Goal: Information Seeking & Learning: Learn about a topic

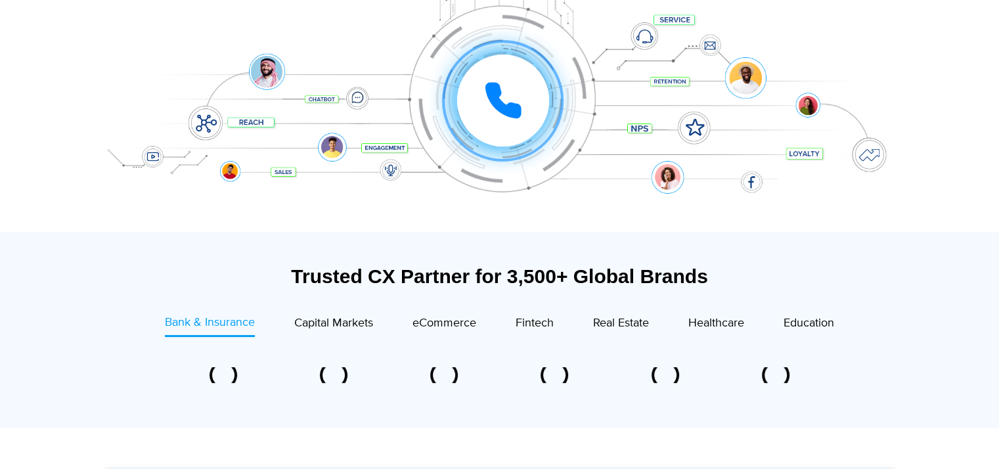
scroll to position [394, 0]
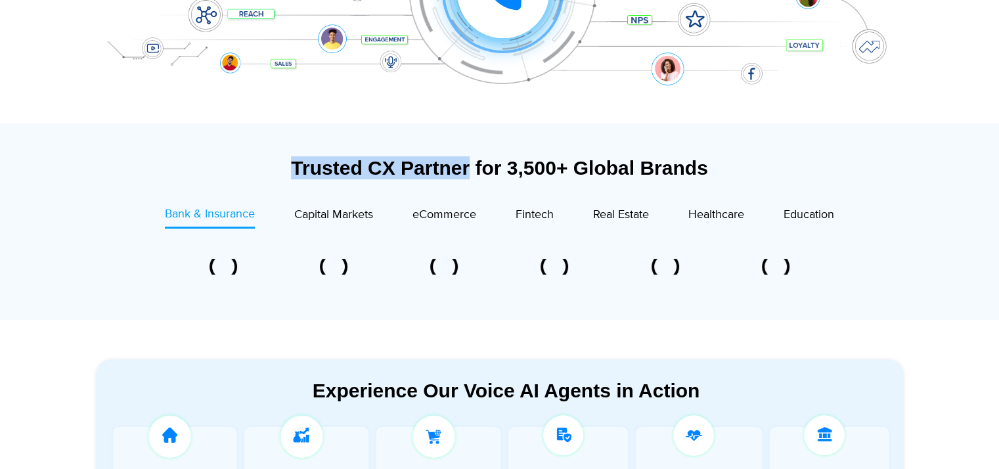
drag, startPoint x: 290, startPoint y: 169, endPoint x: 466, endPoint y: 169, distance: 175.3
click at [466, 169] on div "Trusted CX Partner for 3,500+ Global Brands" at bounding box center [500, 167] width 808 height 23
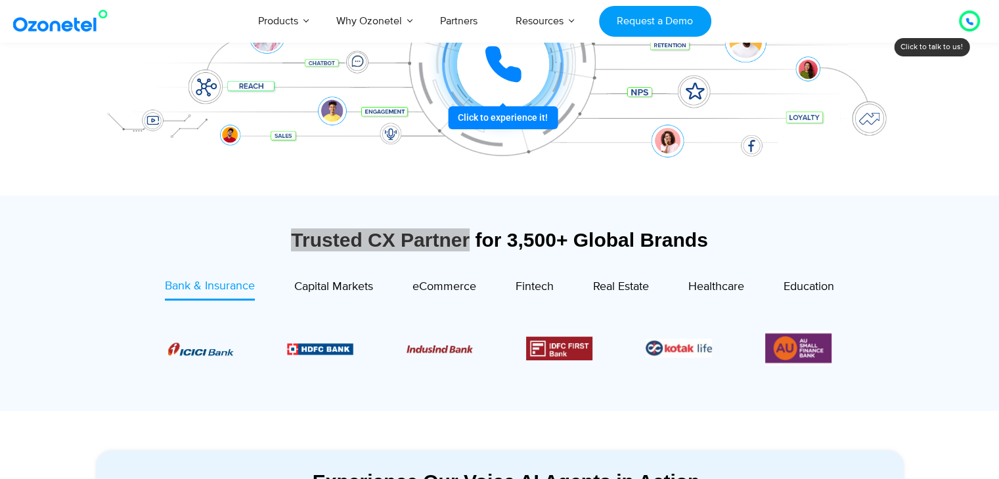
scroll to position [328, 0]
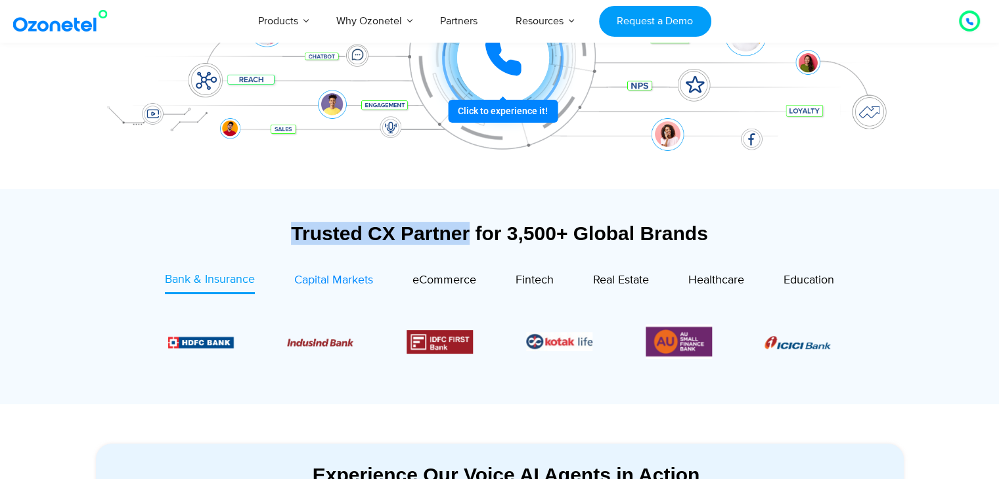
click at [331, 282] on span "Capital Markets" at bounding box center [333, 280] width 79 height 14
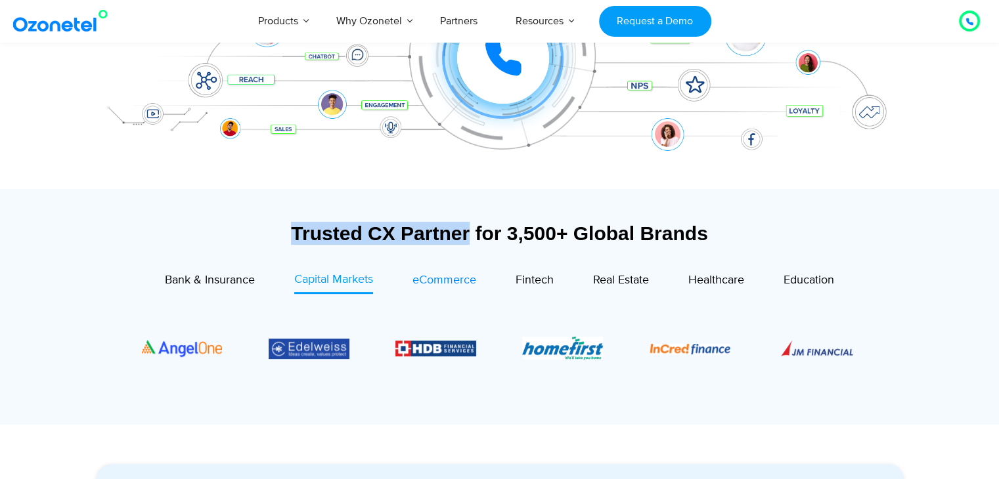
click at [452, 280] on span "eCommerce" at bounding box center [444, 280] width 64 height 14
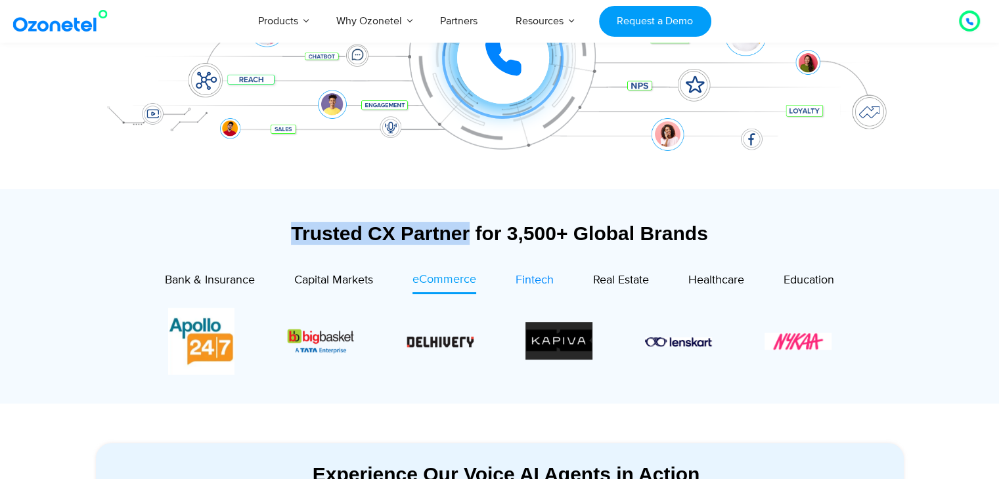
click at [544, 280] on span "Fintech" at bounding box center [534, 280] width 38 height 14
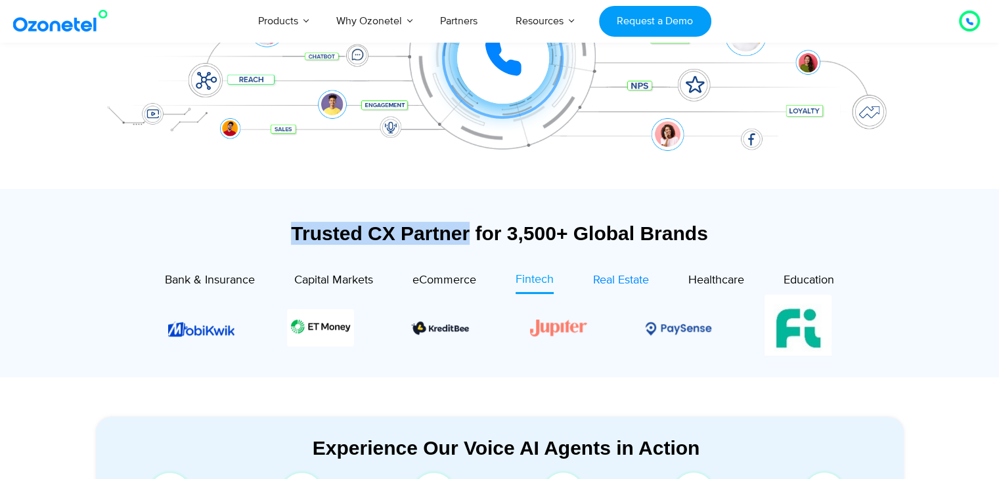
click at [621, 280] on span "Real Estate" at bounding box center [621, 280] width 56 height 14
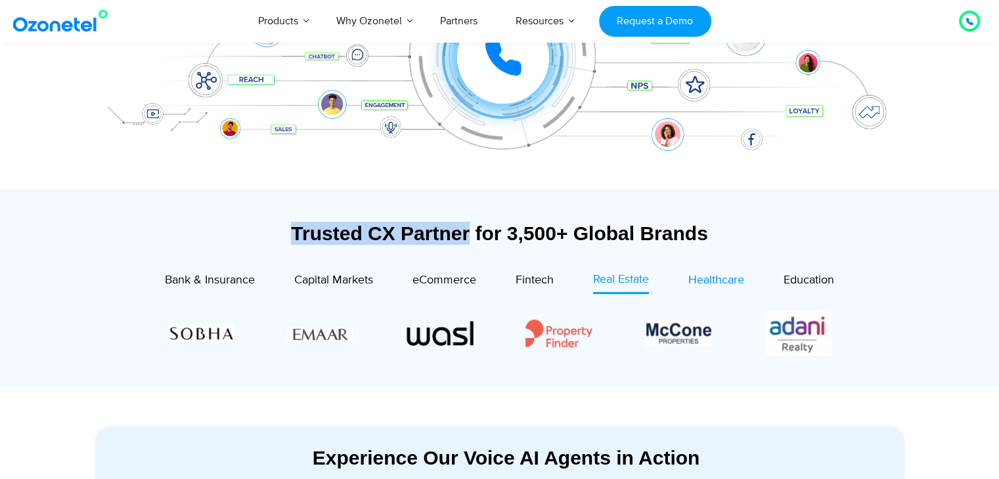
click at [717, 281] on span "Healthcare" at bounding box center [716, 280] width 56 height 14
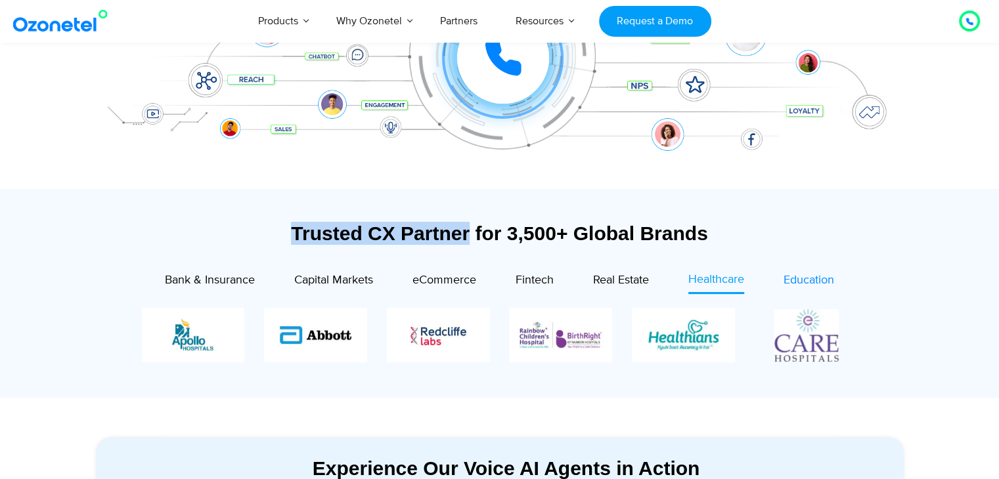
click at [812, 280] on span "Education" at bounding box center [808, 280] width 51 height 14
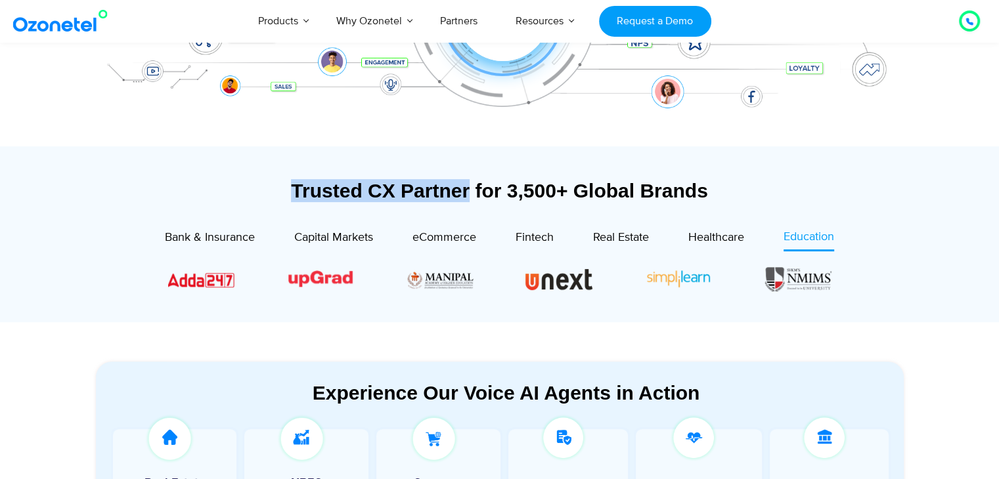
scroll to position [394, 0]
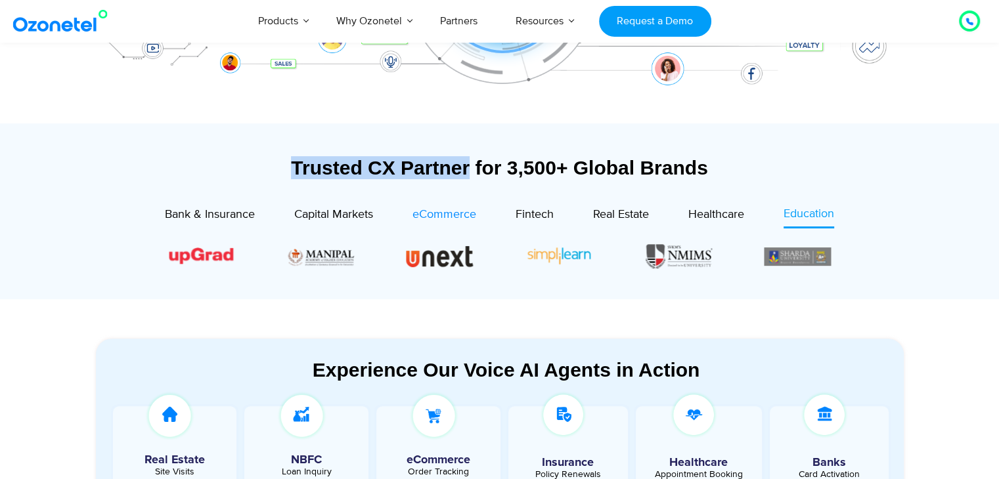
click at [444, 215] on span "eCommerce" at bounding box center [444, 214] width 64 height 14
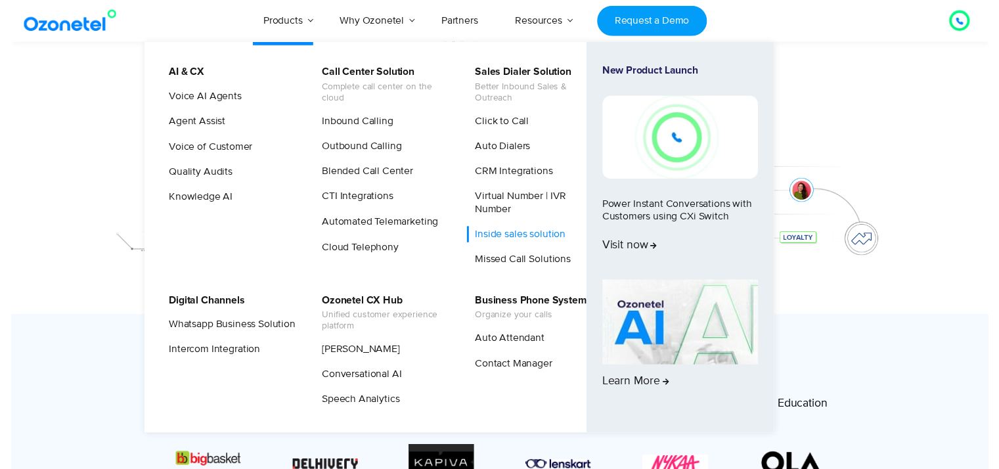
scroll to position [0, 0]
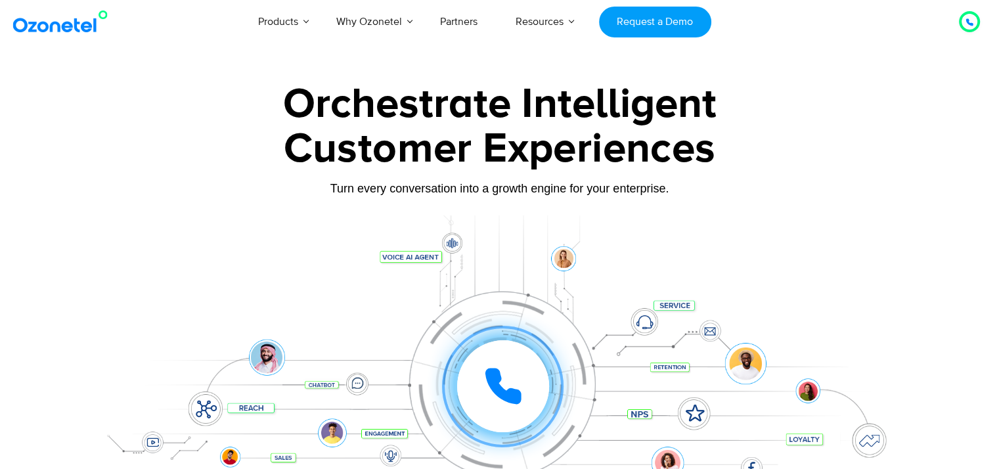
click at [926, 194] on div at bounding box center [499, 293] width 999 height 447
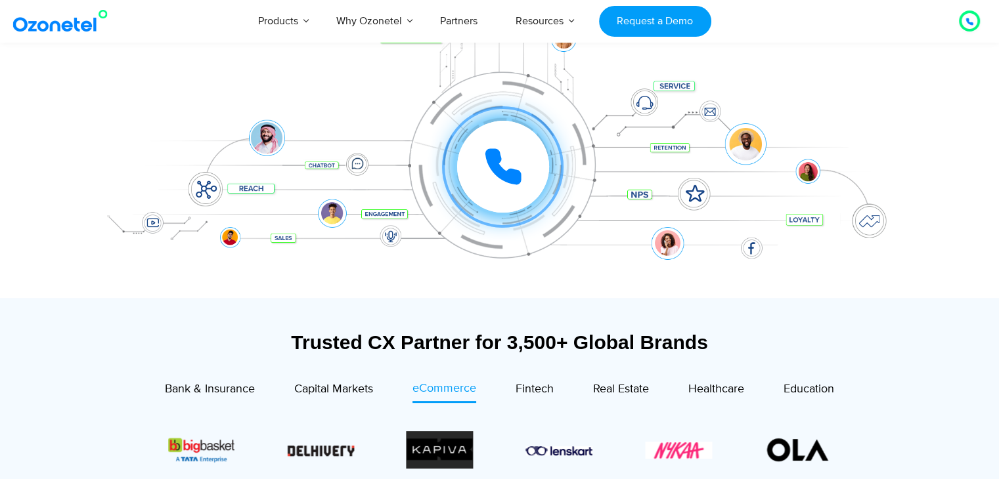
scroll to position [197, 0]
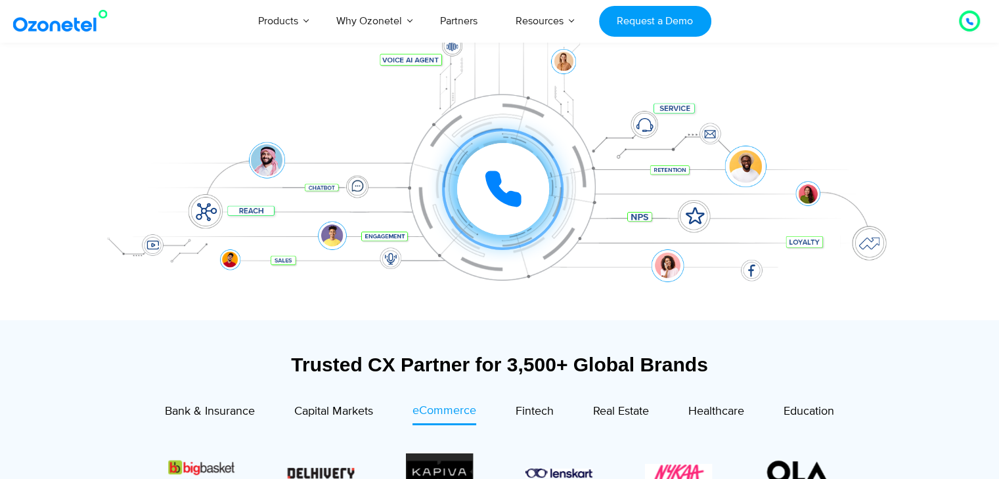
click at [995, 309] on div at bounding box center [499, 96] width 999 height 447
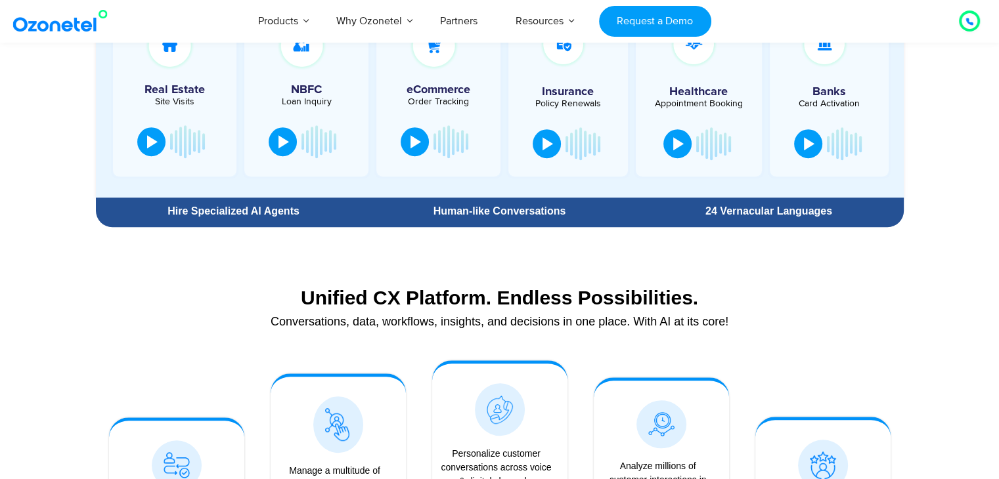
scroll to position [804, 0]
